Goal: Download file/media

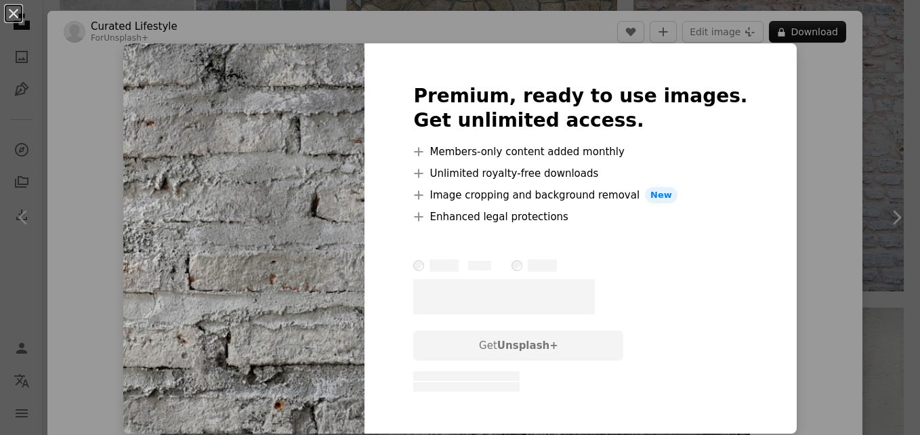
scroll to position [670, 0]
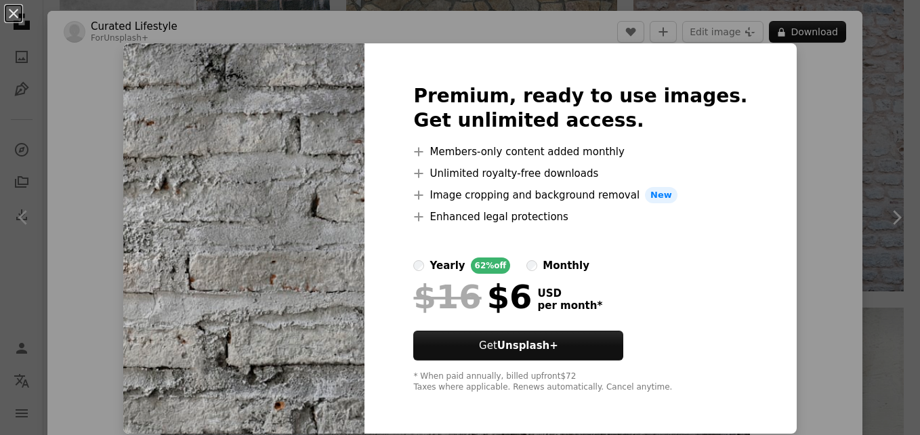
click at [819, 54] on div "An X shape Premium, ready to use images. Get unlimited access. A plus sign Memb…" at bounding box center [460, 217] width 920 height 435
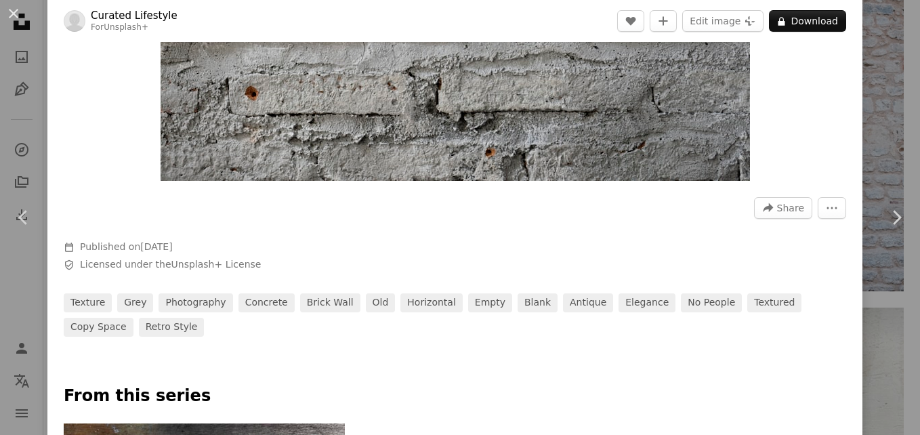
scroll to position [272, 0]
click at [746, 24] on icon at bounding box center [751, 20] width 10 height 9
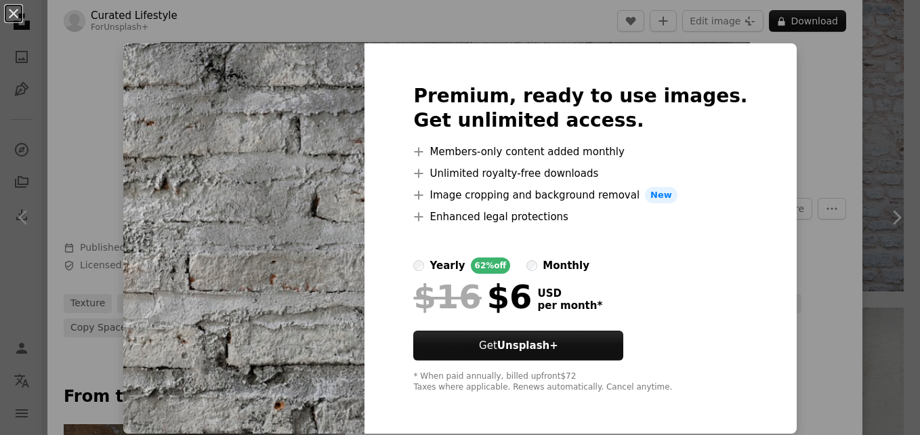
click at [747, 33] on div "An X shape Premium, ready to use images. Get unlimited access. A plus sign Memb…" at bounding box center [460, 217] width 920 height 435
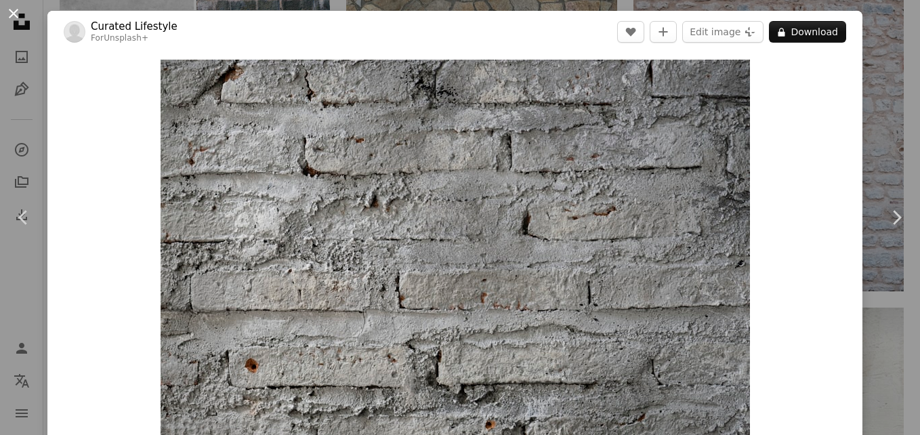
click at [9, 12] on button "An X shape" at bounding box center [13, 13] width 16 height 16
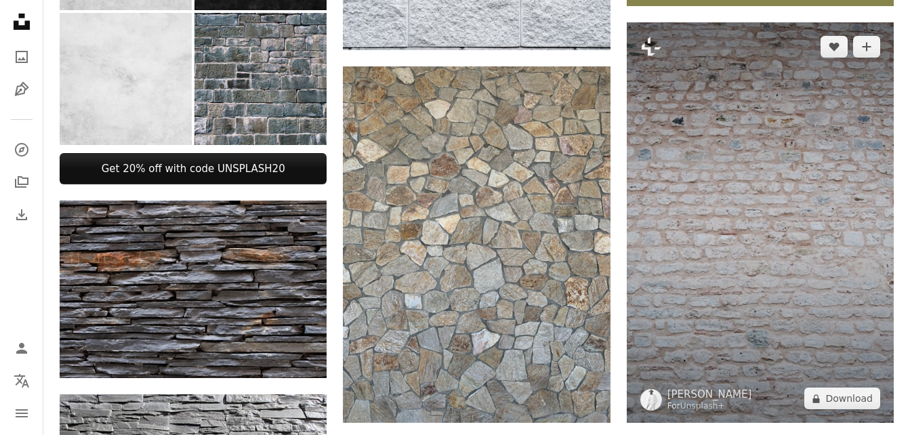
click at [772, 229] on img at bounding box center [760, 222] width 267 height 401
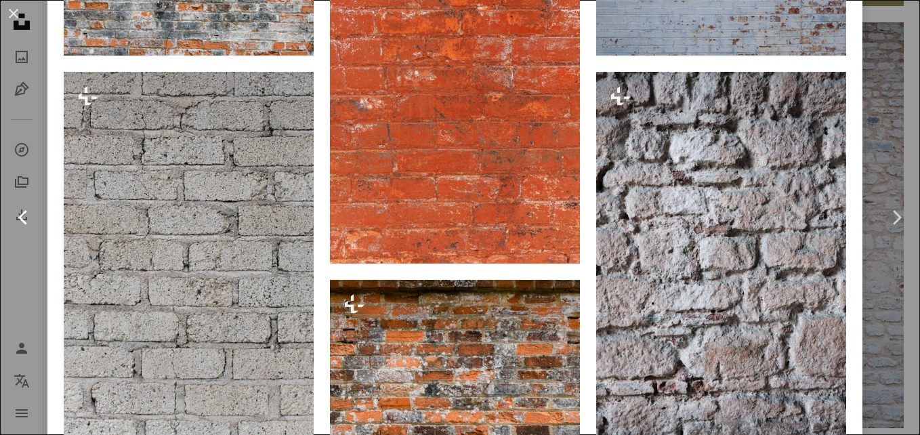
scroll to position [1086, 0]
